Goal: Information Seeking & Learning: Learn about a topic

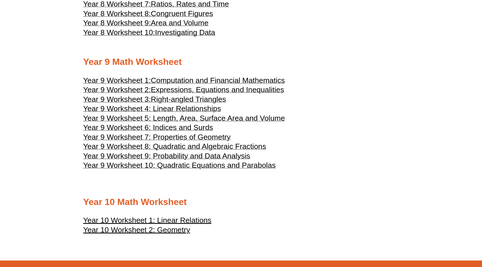
scroll to position [1617, 0]
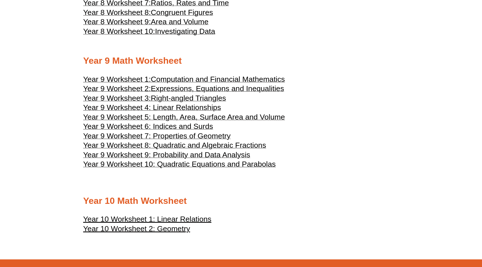
click at [195, 83] on span "Computation and Financial Mathematics" at bounding box center [218, 79] width 134 height 8
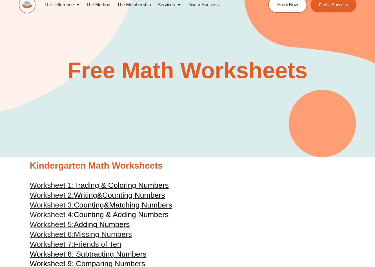
scroll to position [4, 0]
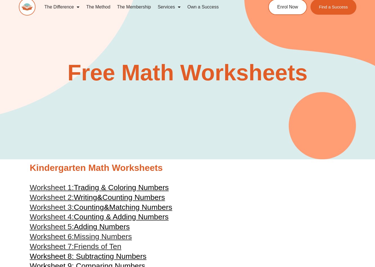
drag, startPoint x: 40, startPoint y: 12, endPoint x: 375, endPoint y: 54, distance: 337.6
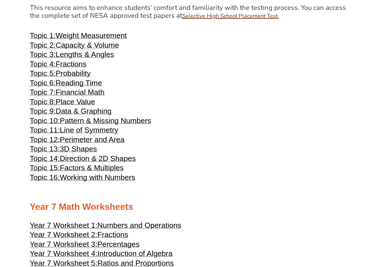
scroll to position [1164, 0]
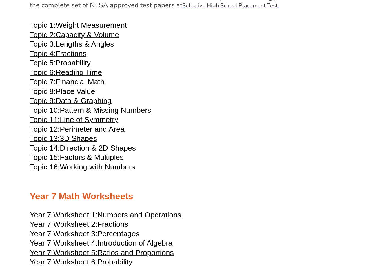
click at [119, 29] on span "Weight Measurement" at bounding box center [91, 25] width 71 height 8
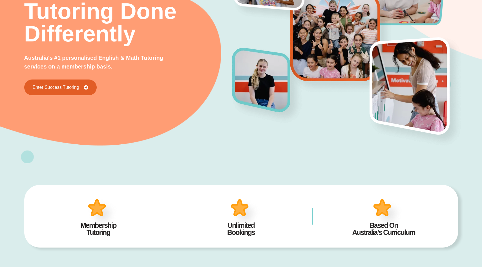
scroll to position [61, 0]
